Goal: Find contact information: Find contact information

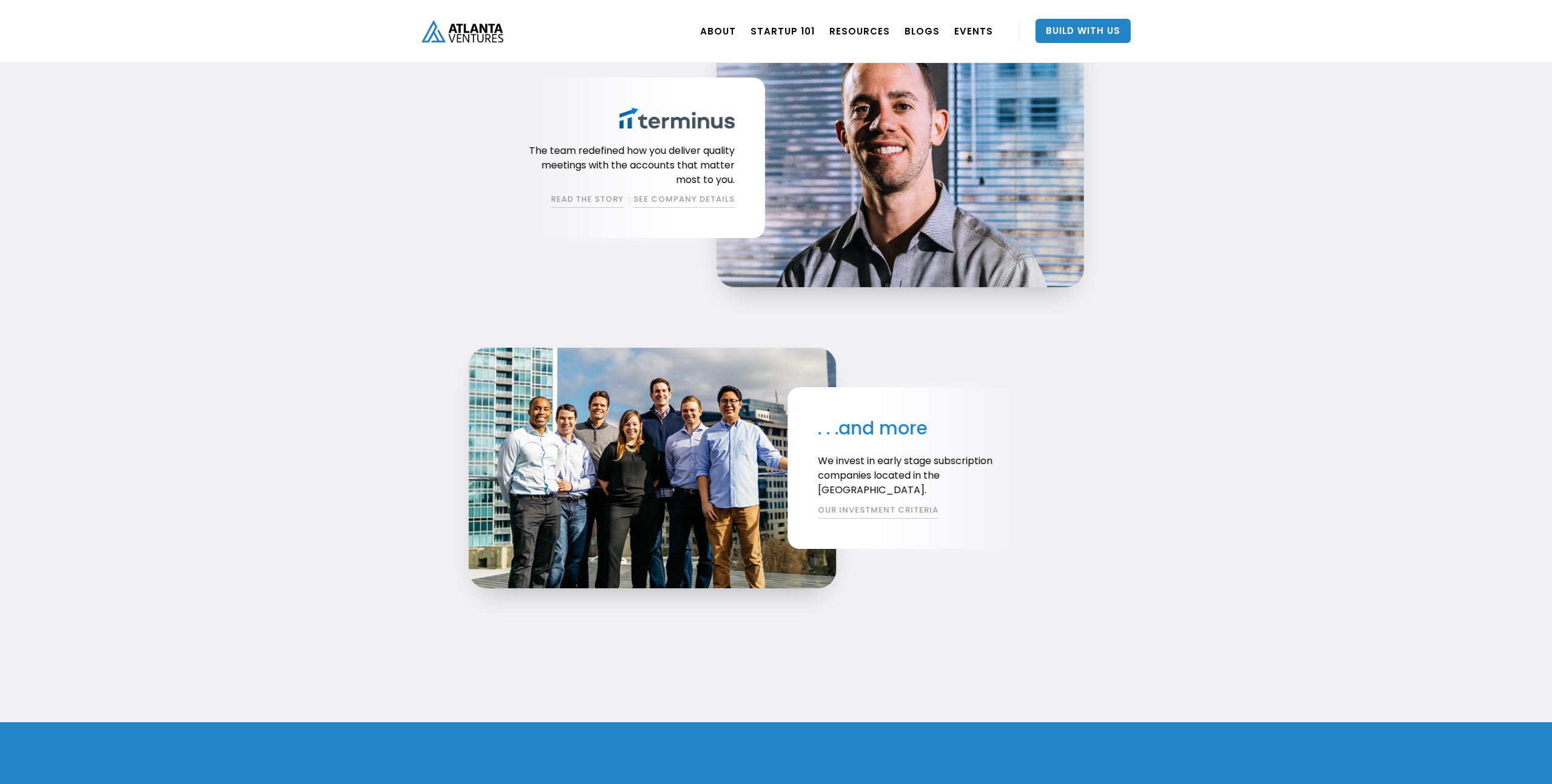
scroll to position [2729, 0]
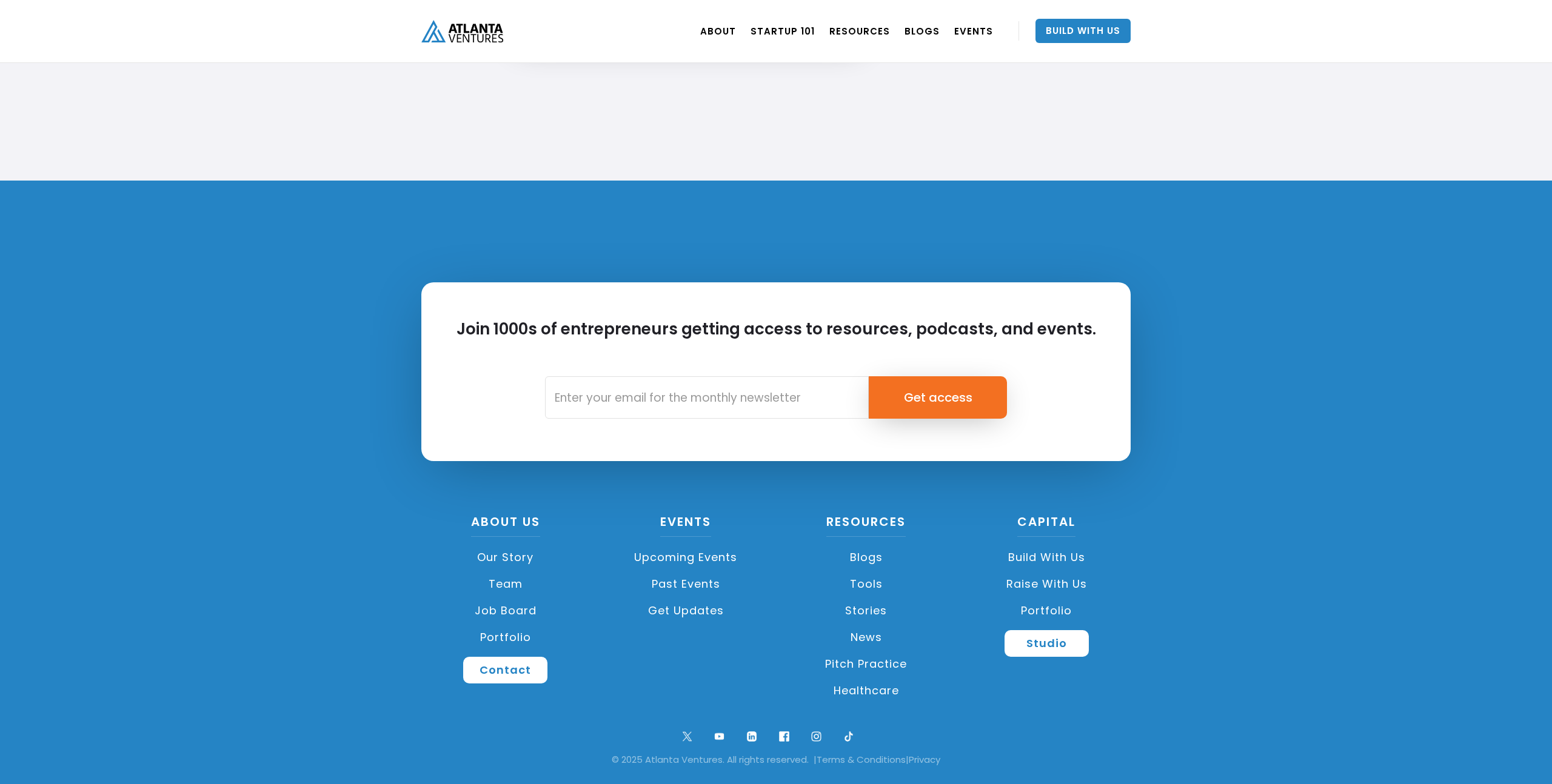
click at [514, 585] on link "Team" at bounding box center [506, 584] width 168 height 27
click at [500, 612] on link "Job Board" at bounding box center [506, 611] width 168 height 27
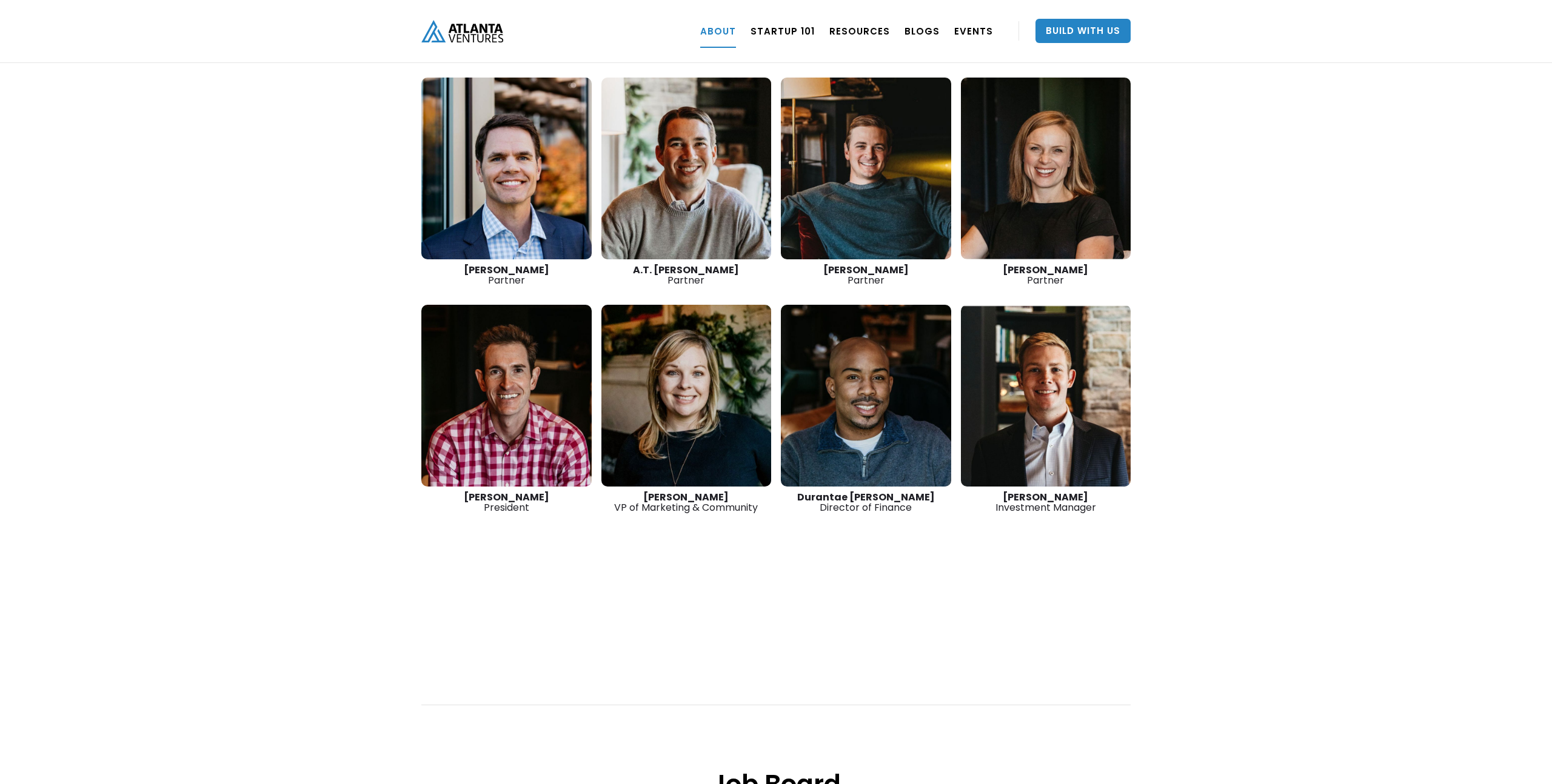
scroll to position [1608, 0]
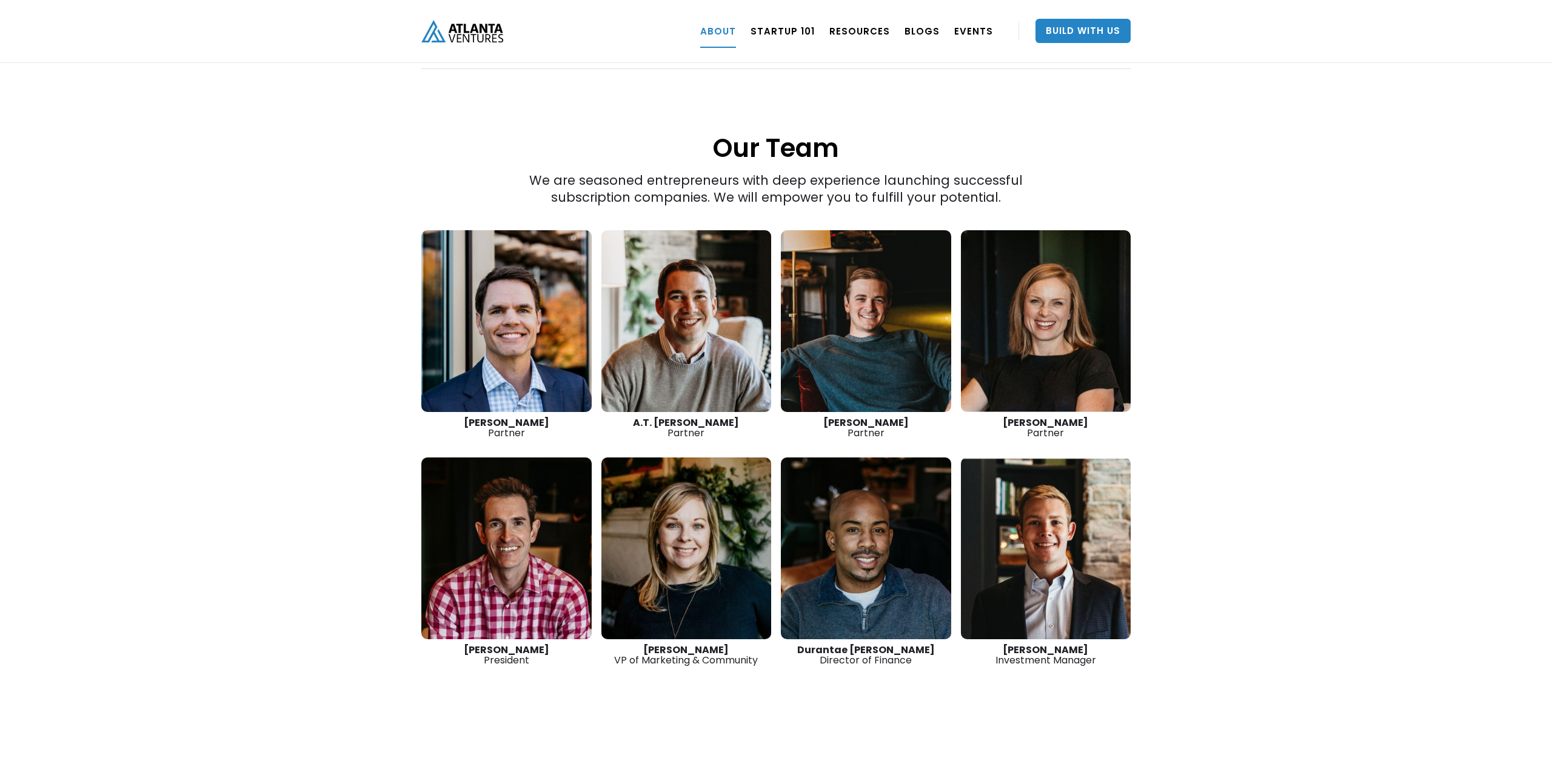
click at [904, 307] on link at bounding box center [866, 321] width 170 height 182
click at [1016, 300] on link at bounding box center [1046, 321] width 170 height 182
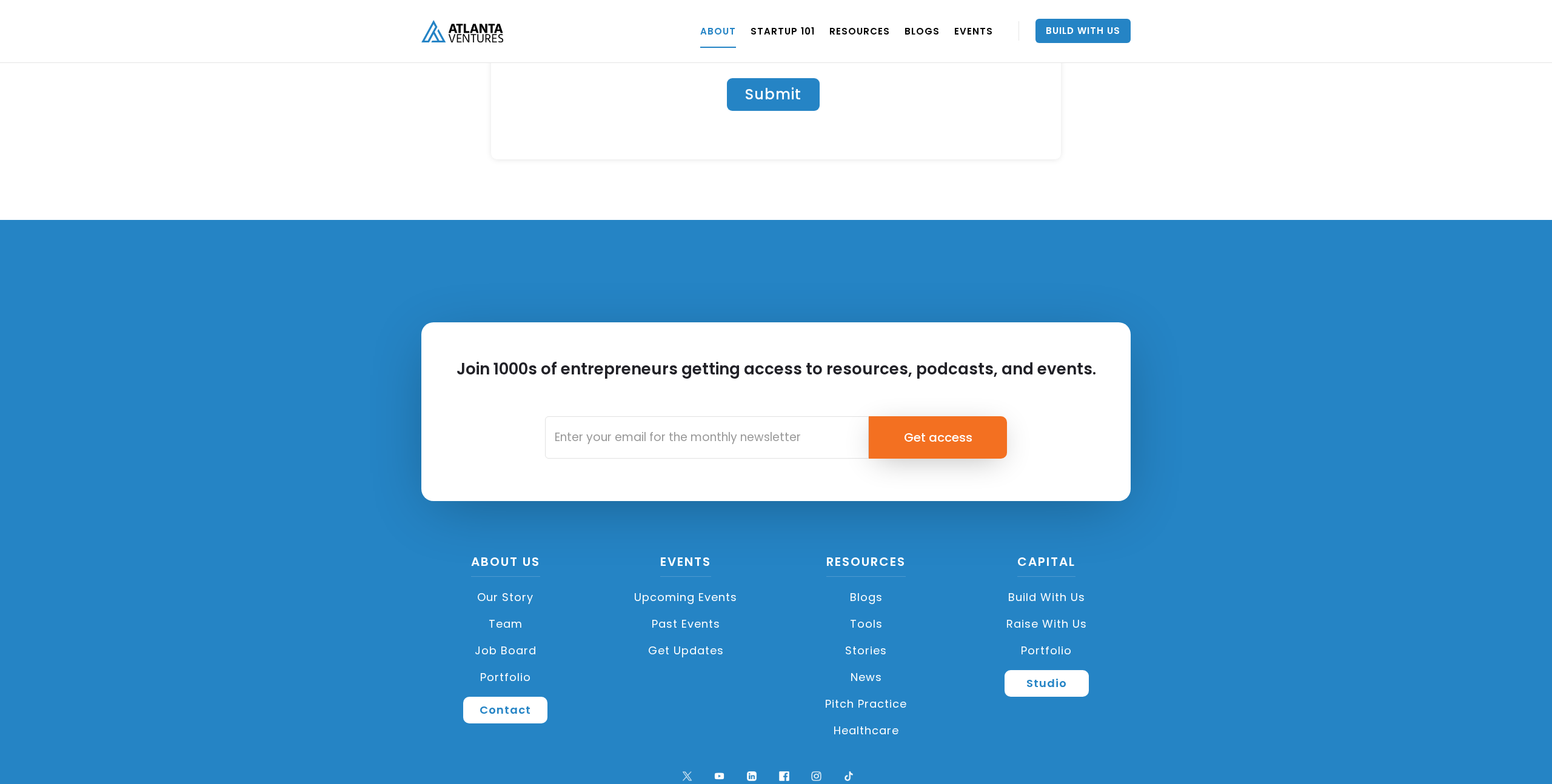
scroll to position [5175, 0]
click at [210, 370] on div "Join 1000s of entrepreneurs getting access to resources, podcasts, and events. …" at bounding box center [776, 520] width 1552 height 604
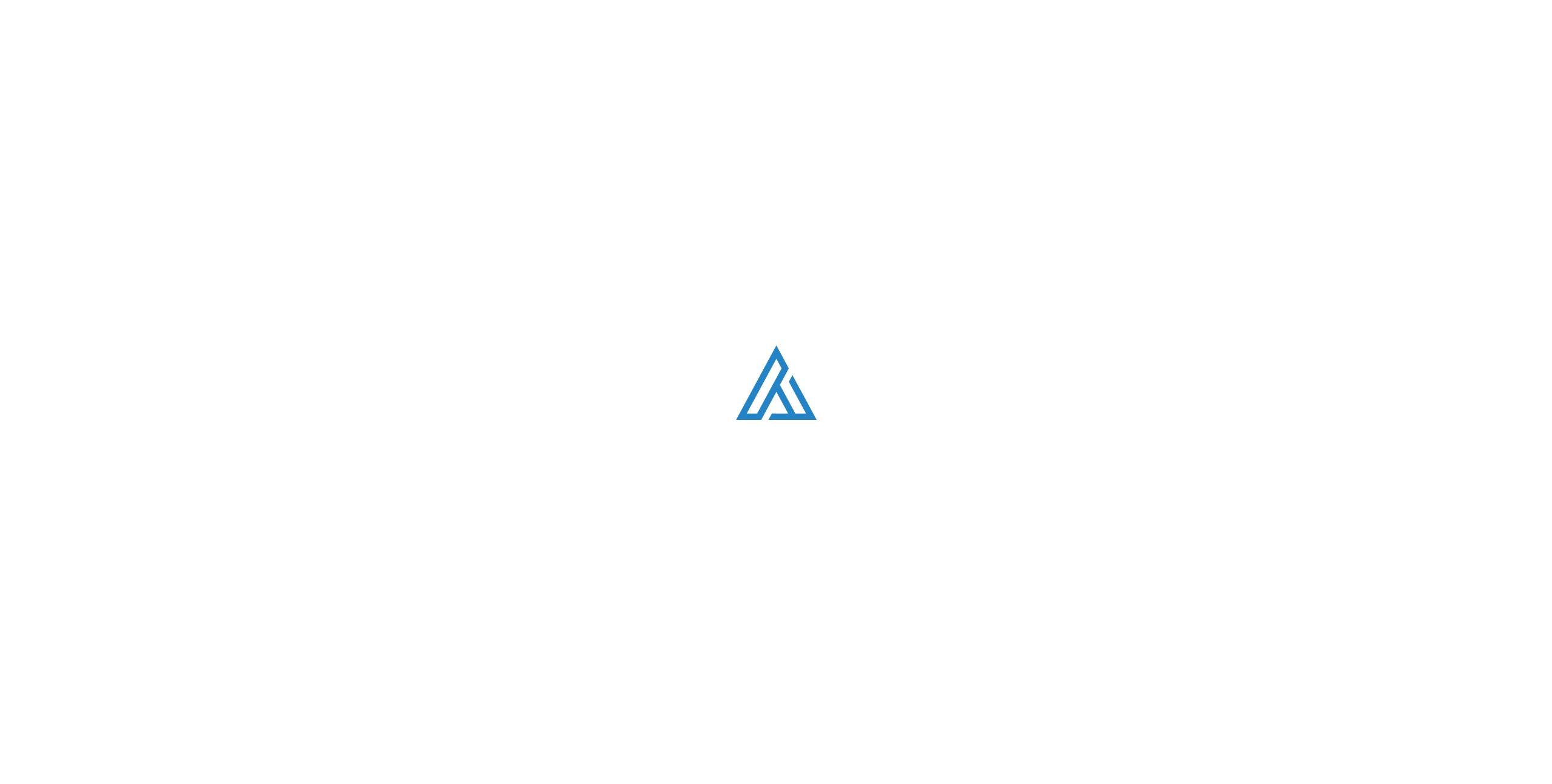
scroll to position [2341, 0]
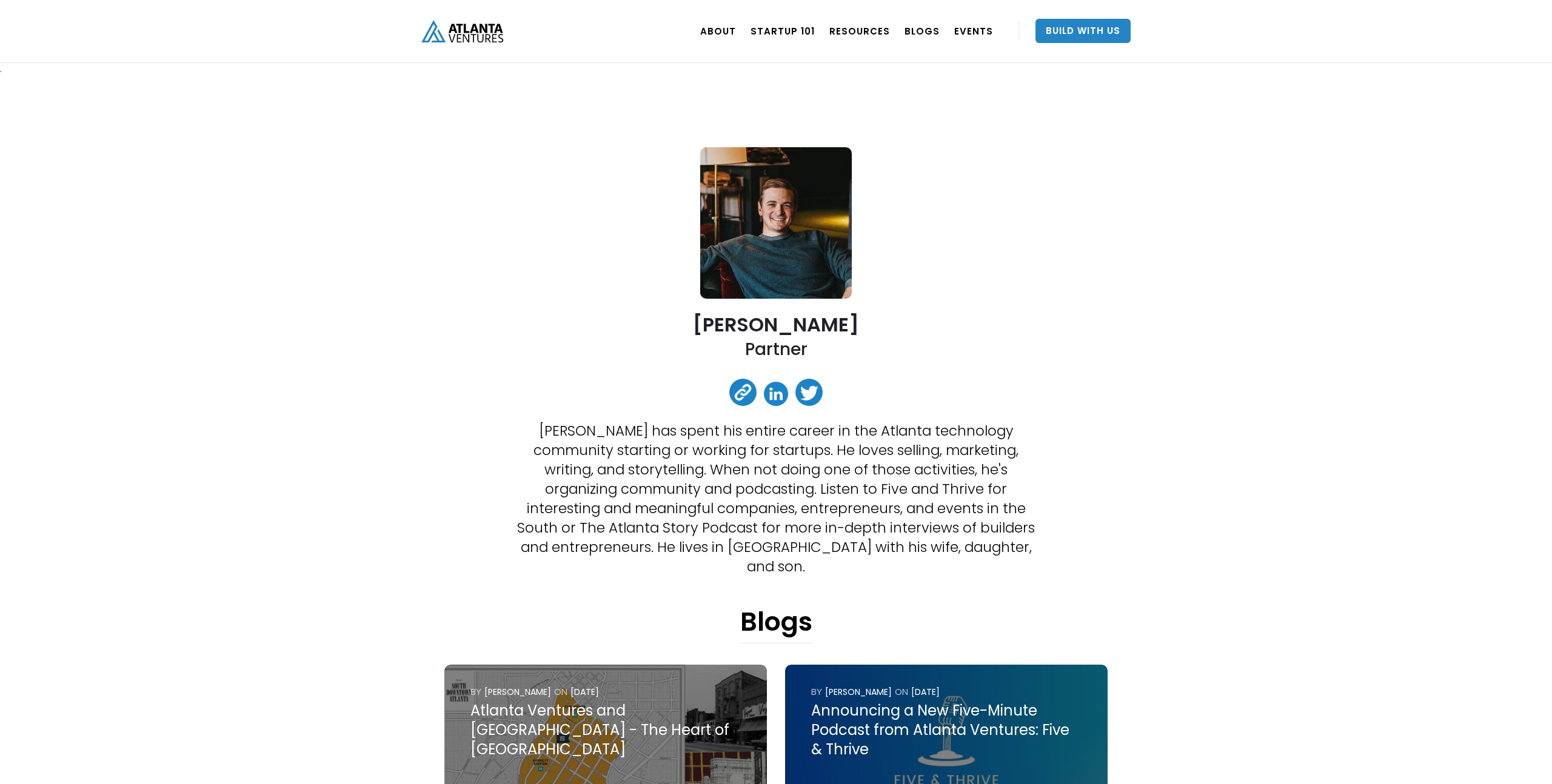
click at [774, 395] on link at bounding box center [776, 394] width 24 height 24
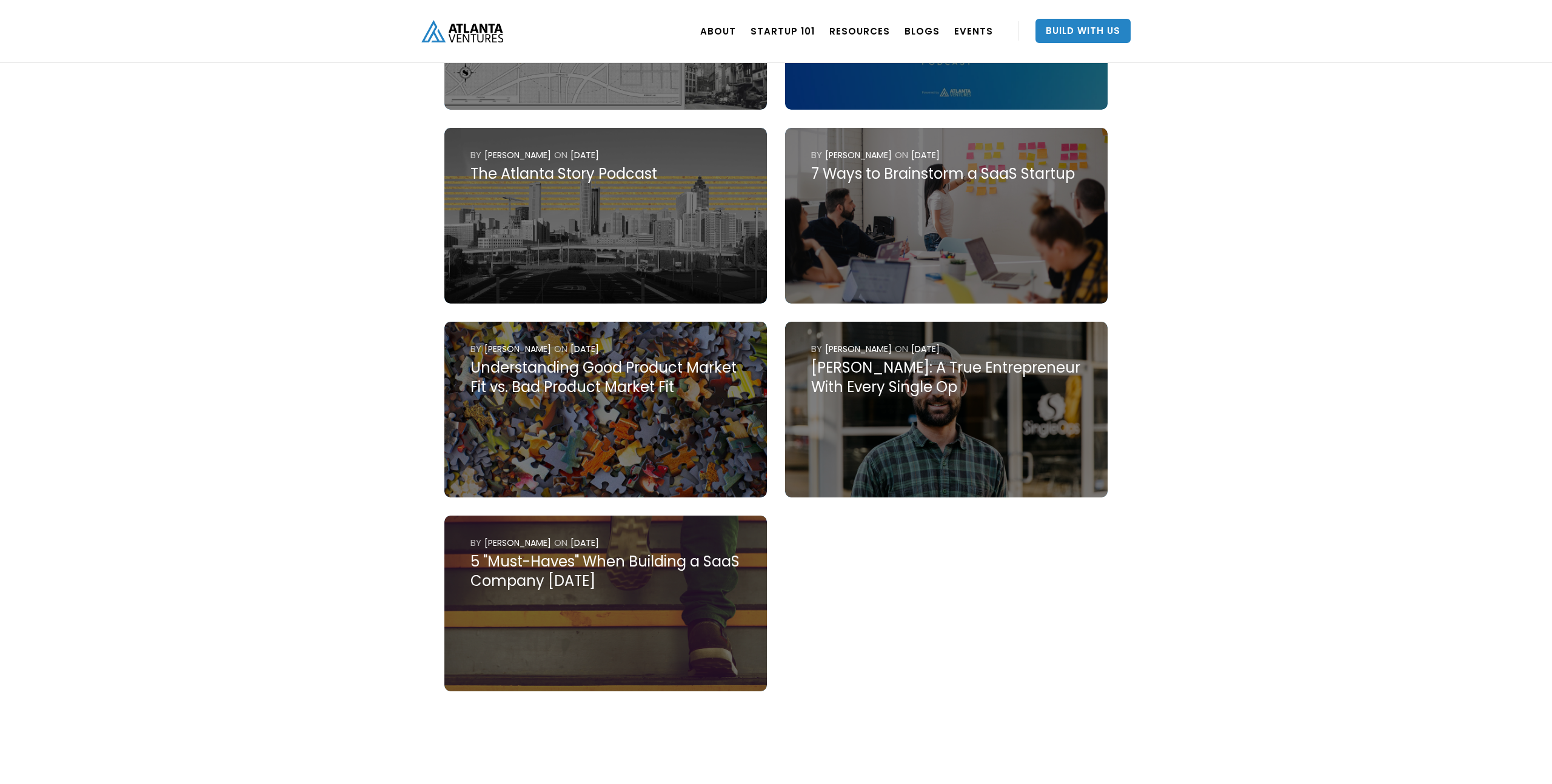
scroll to position [732, 0]
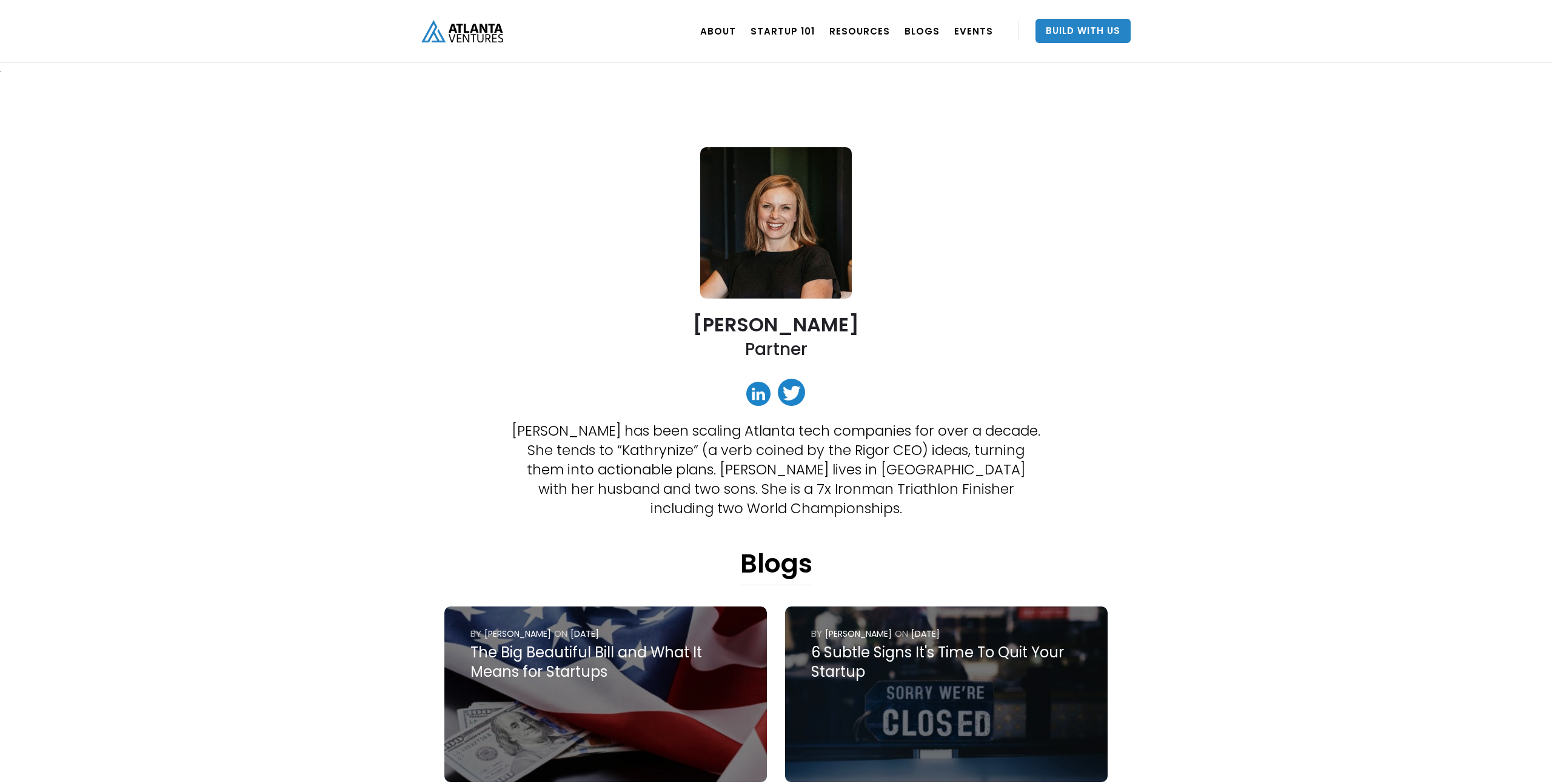
click at [734, 203] on img at bounding box center [776, 222] width 151 height 151
click at [787, 393] on link at bounding box center [791, 392] width 27 height 27
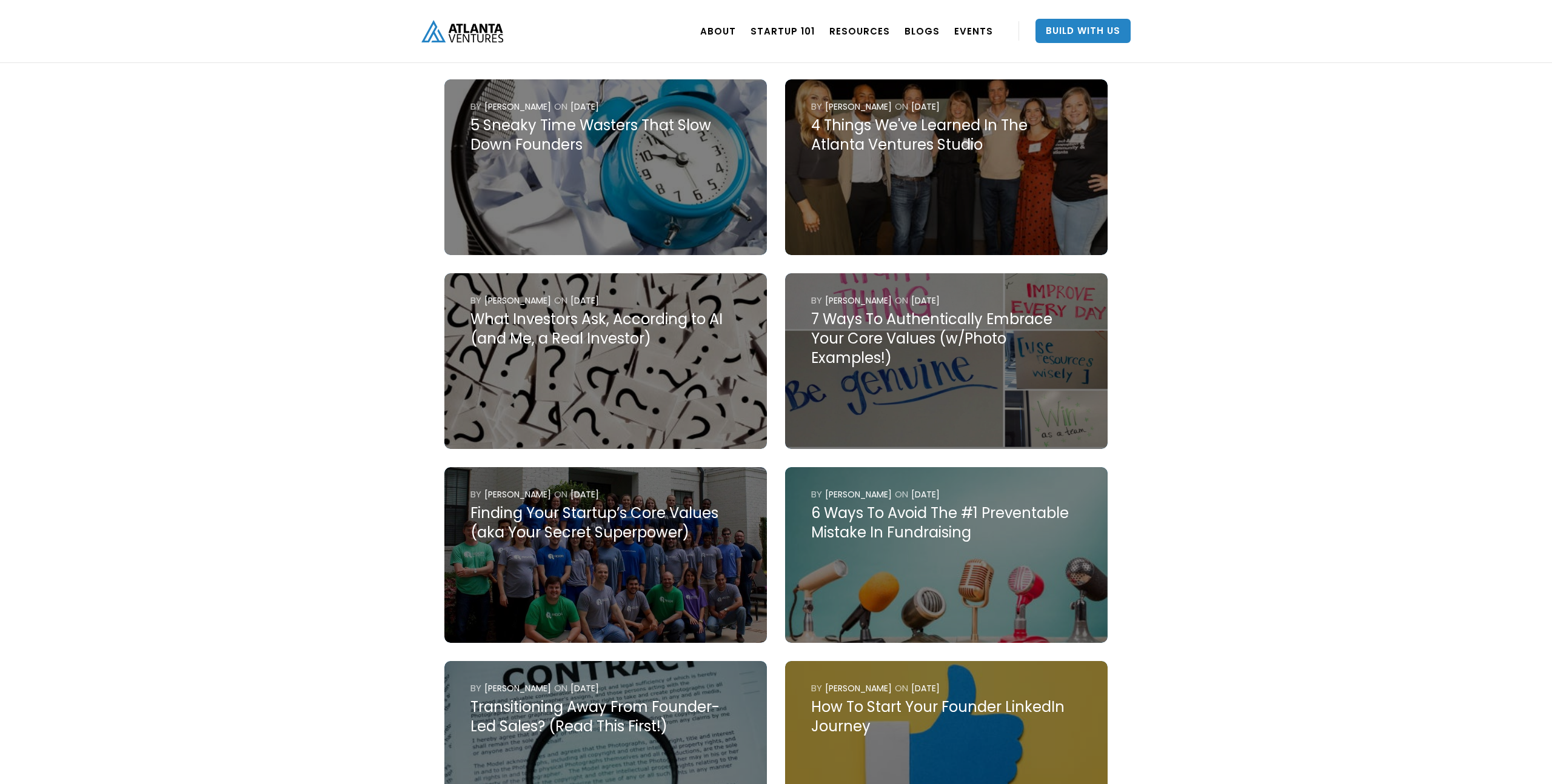
scroll to position [1141, 0]
